Goal: Task Accomplishment & Management: Use online tool/utility

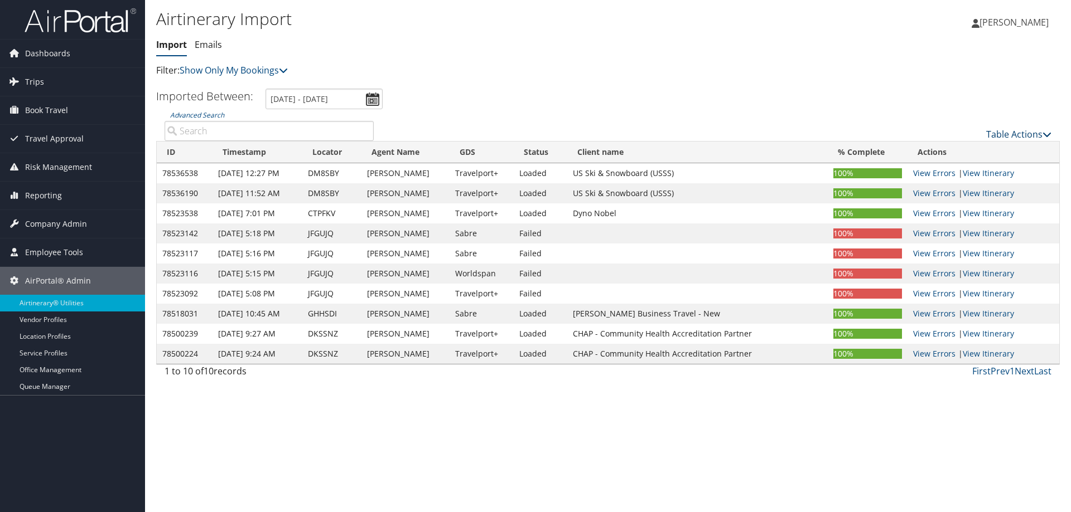
click at [1006, 133] on link "Table Actions" at bounding box center [1018, 134] width 65 height 12
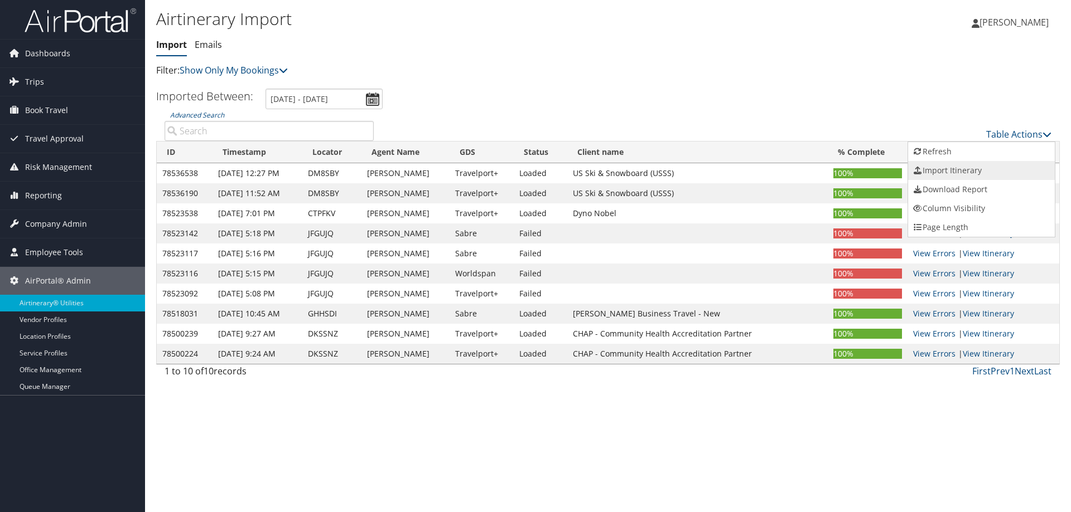
click at [976, 169] on link "Import Itinerary" at bounding box center [981, 170] width 147 height 19
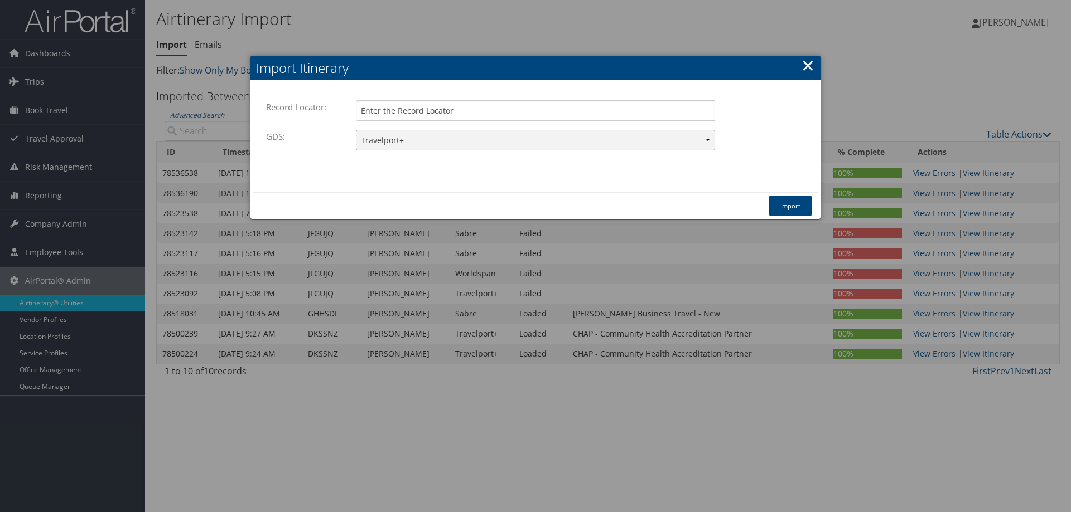
click at [631, 137] on select "Travelport+ Worldspan Apollo Sabre Amadeus" at bounding box center [535, 140] width 359 height 21
select select "1W"
click at [356, 130] on select "Travelport+ Worldspan Apollo Sabre Amadeus" at bounding box center [535, 140] width 359 height 21
paste input "WCWZTR"
type input "WCWZTR"
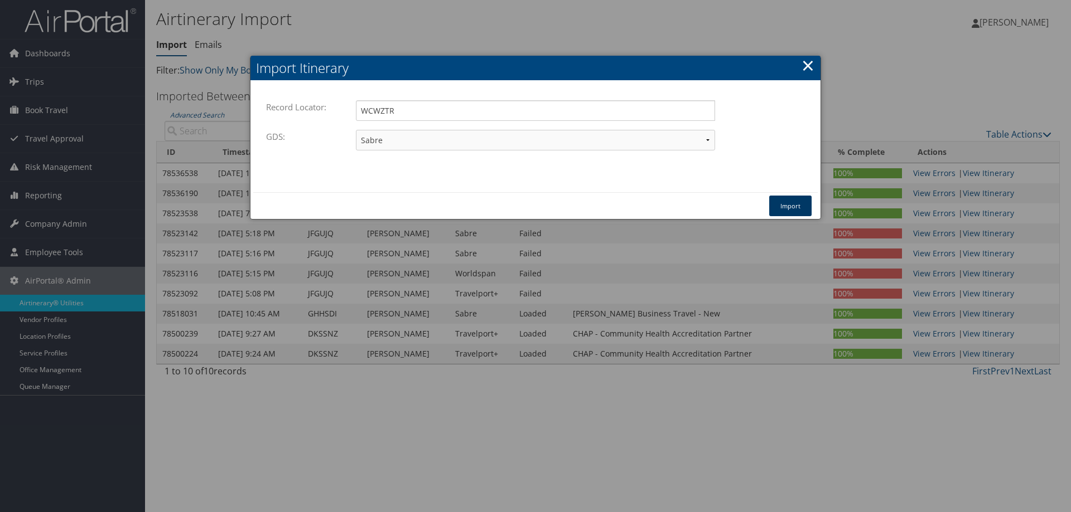
click at [784, 202] on button "Import" at bounding box center [790, 206] width 42 height 21
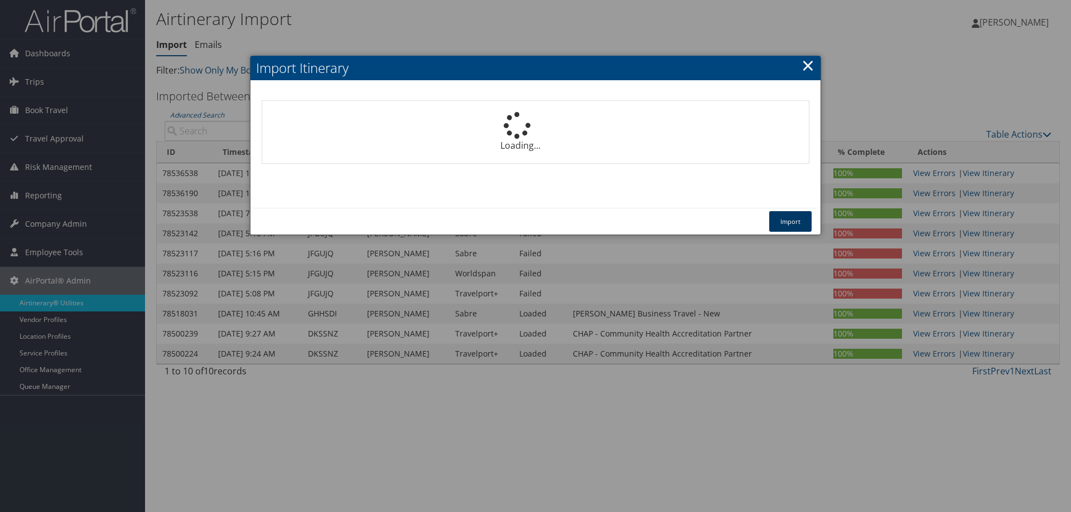
select select "1P"
